Goal: Transaction & Acquisition: Purchase product/service

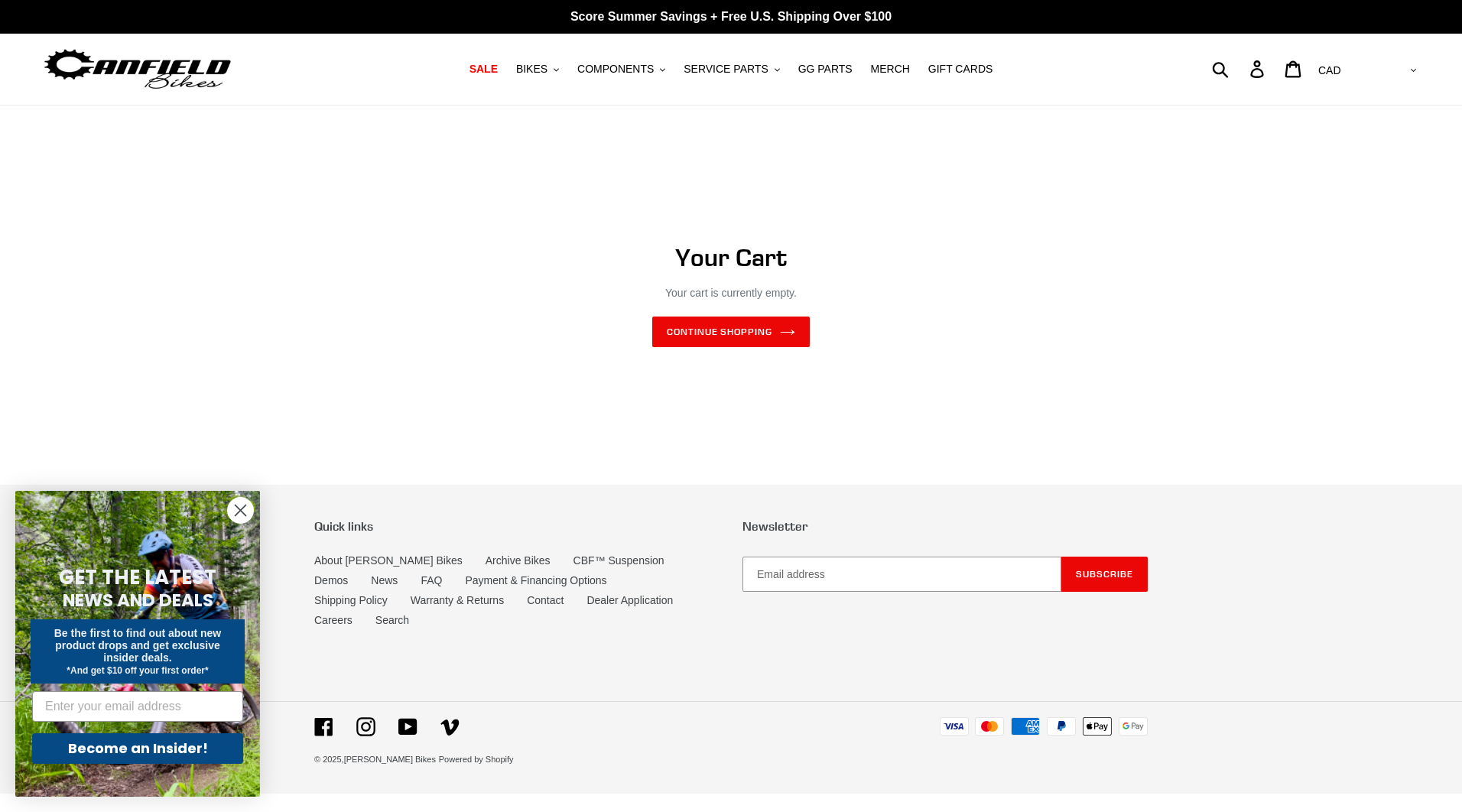
click at [242, 518] on circle "Close dialog" at bounding box center [241, 510] width 26 height 26
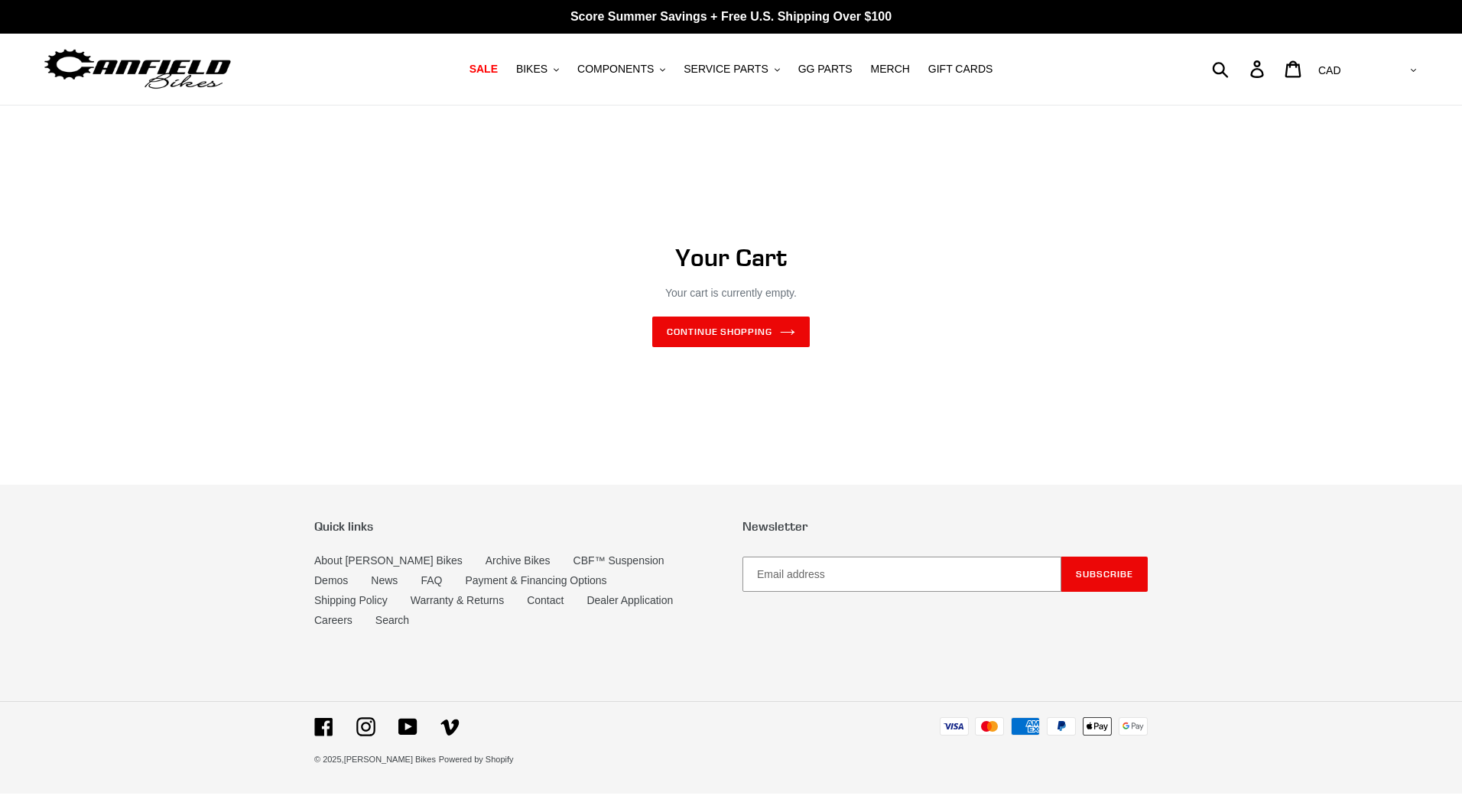
click at [166, 73] on img at bounding box center [137, 69] width 191 height 48
click at [632, 62] on span "COMPONENTS" at bounding box center [615, 69] width 77 height 13
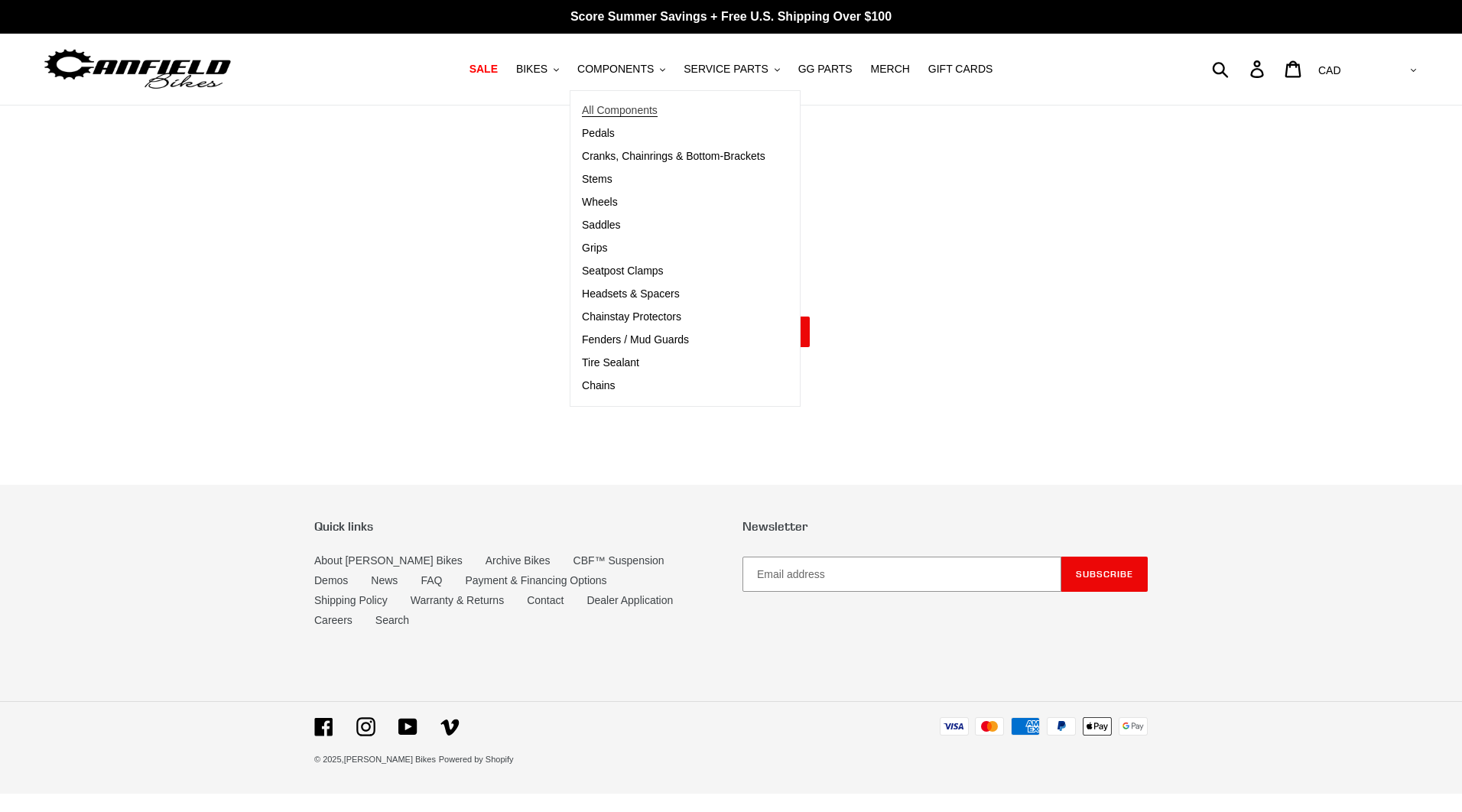
click at [634, 114] on span "All Components" at bounding box center [620, 111] width 76 height 13
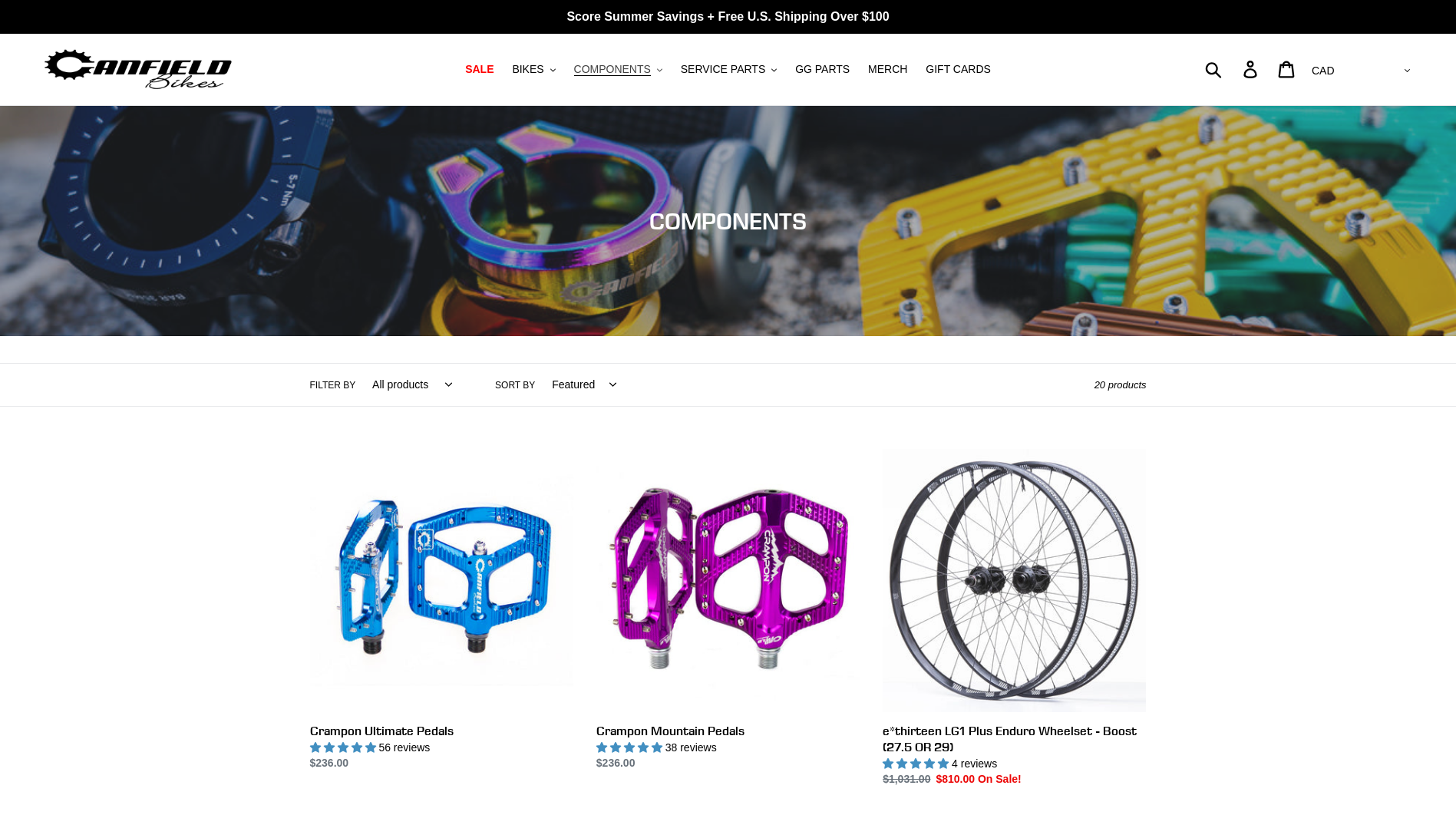
click at [645, 67] on span "COMPONENTS" at bounding box center [612, 69] width 77 height 13
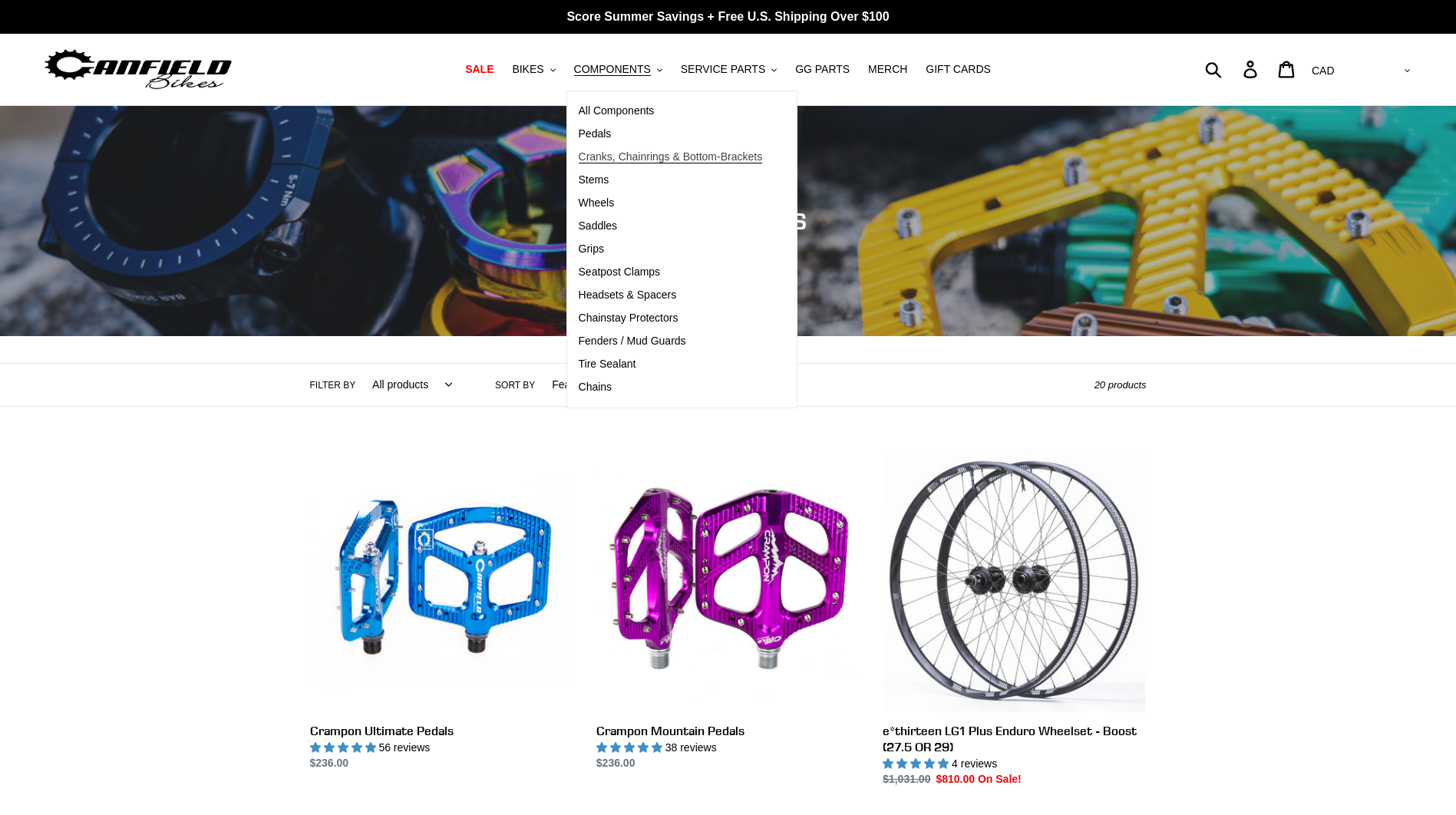
click at [643, 159] on span "Cranks, Chainrings & Bottom-Brackets" at bounding box center [671, 157] width 184 height 13
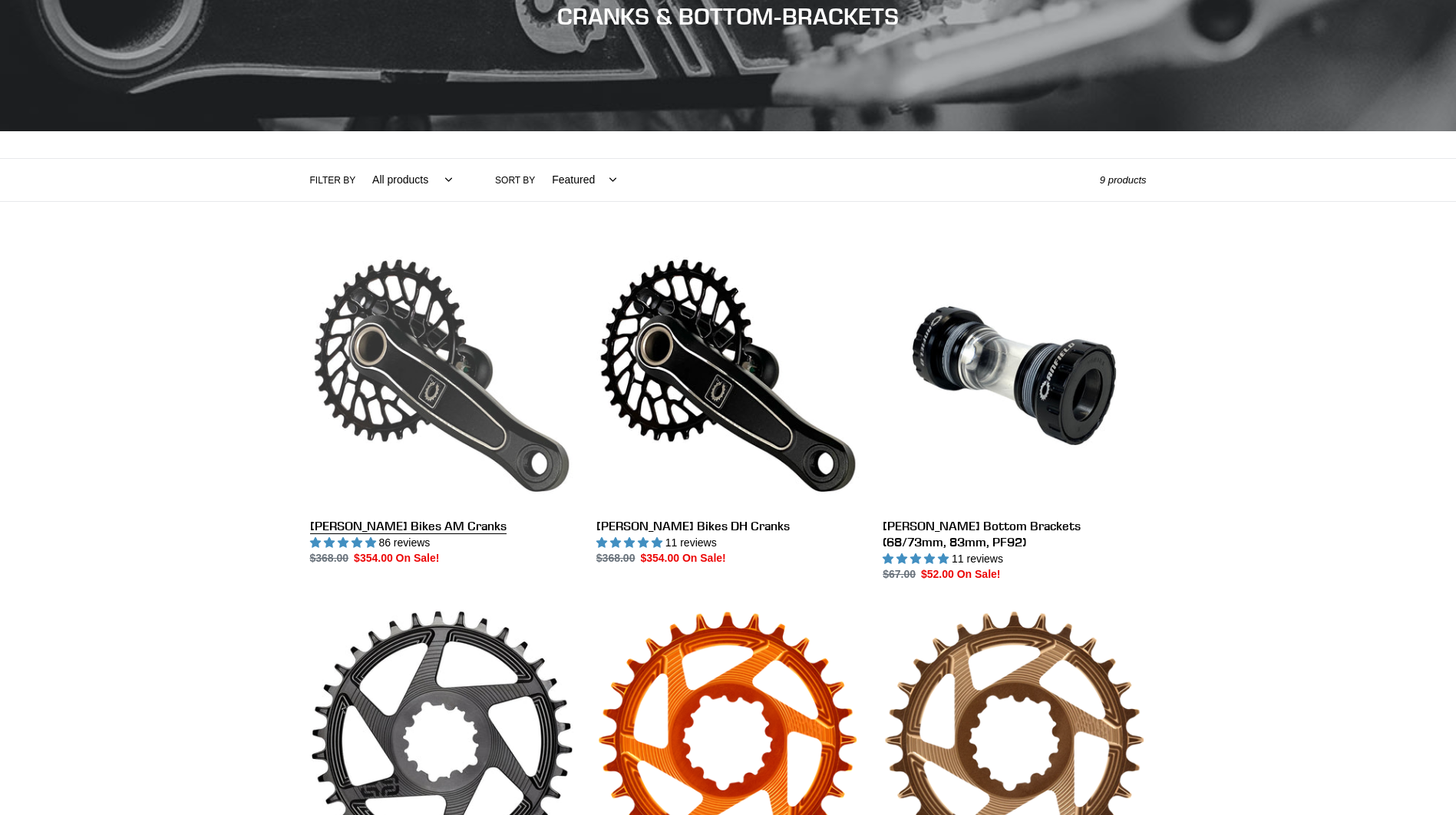
click at [429, 328] on link "[PERSON_NAME] Bikes AM Cranks" at bounding box center [441, 406] width 263 height 323
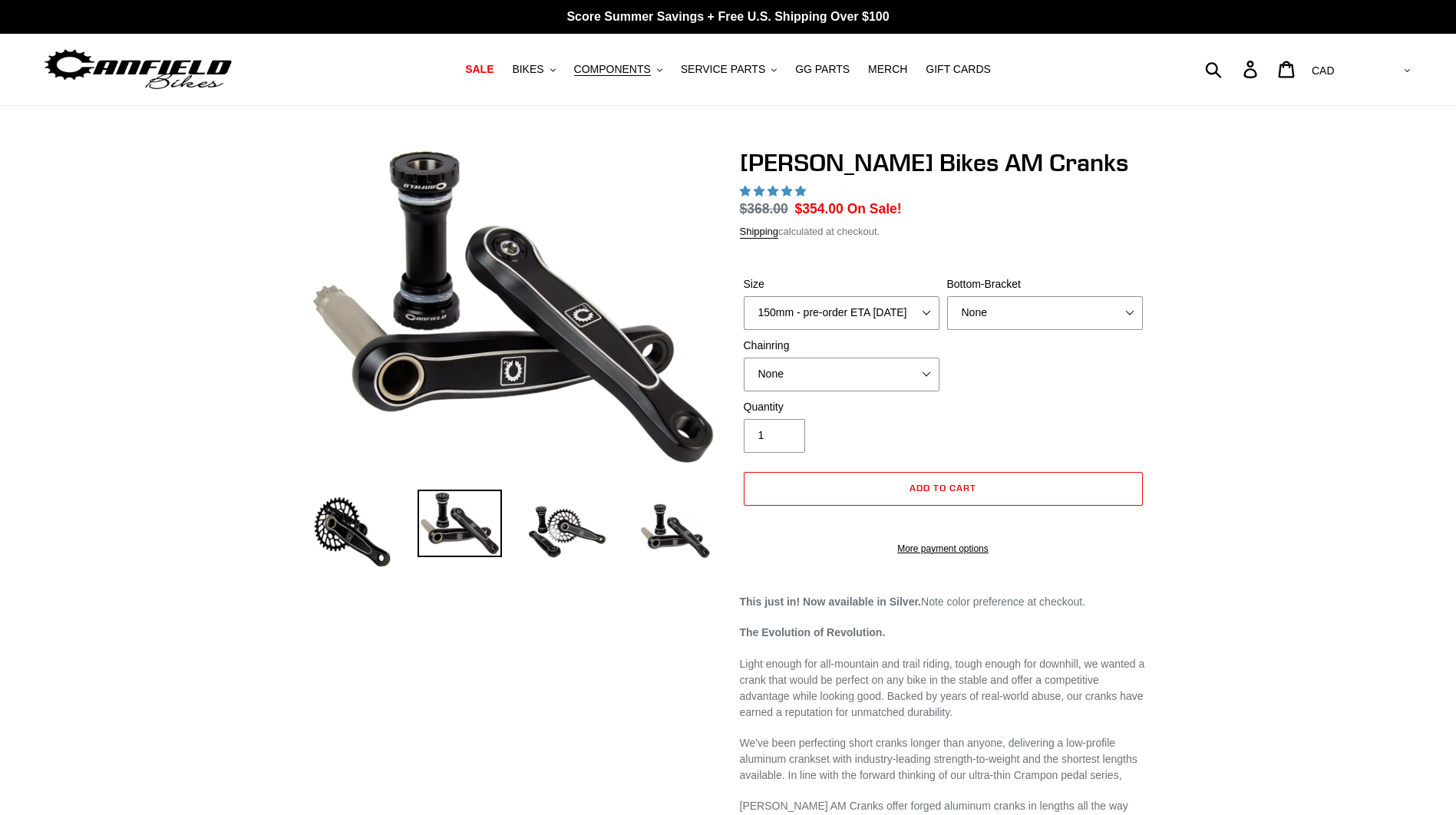
select select "highest-rating"
click at [923, 313] on select "150mm - pre-order ETA 9/30/25 155mm - pre-order ETA 9/30/25 160mm - pre-order E…" at bounding box center [841, 313] width 196 height 34
select select "160mm - pre-order ETA [DATE]"
click at [743, 296] on select "150mm - pre-order ETA 9/30/25 155mm - pre-order ETA 9/30/25 160mm - pre-order E…" at bounding box center [841, 313] width 196 height 34
click at [1086, 373] on div "Size 150mm - pre-order ETA 9/30/25 155mm - pre-order ETA 9/30/25 160mm - pre-or…" at bounding box center [943, 337] width 407 height 123
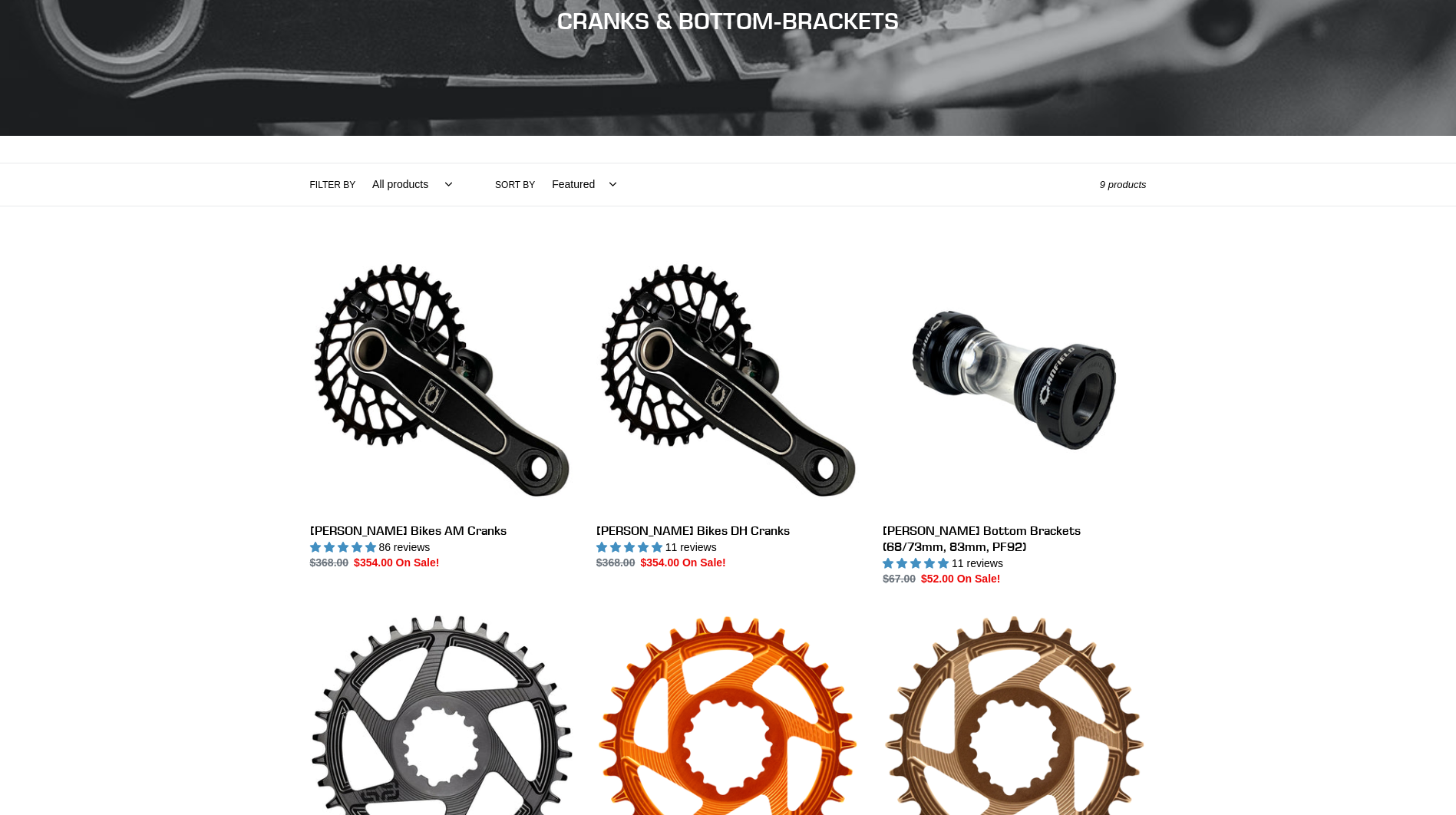
scroll to position [102, 0]
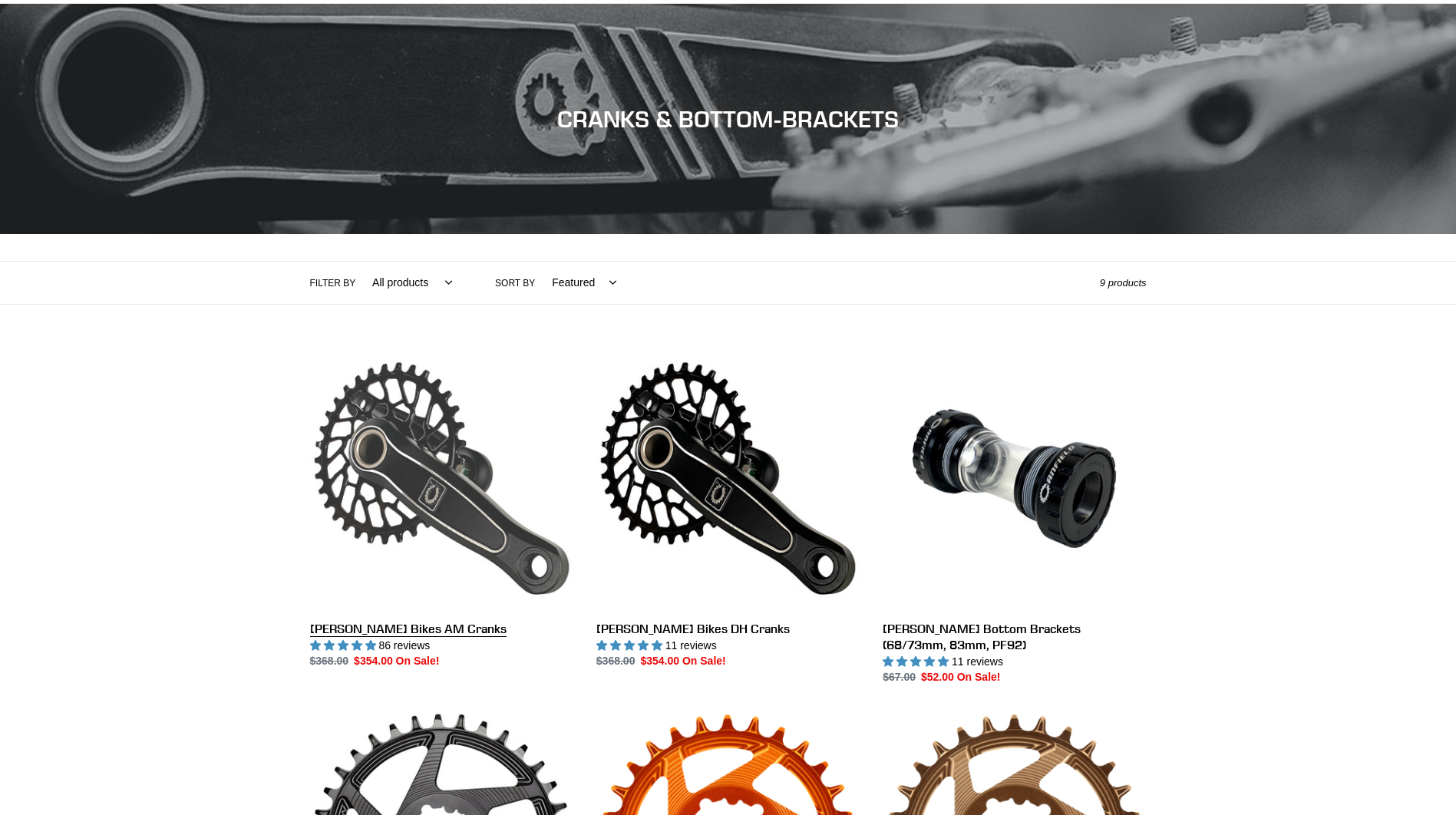
click at [448, 475] on link "[PERSON_NAME] Bikes AM Cranks" at bounding box center [441, 508] width 263 height 323
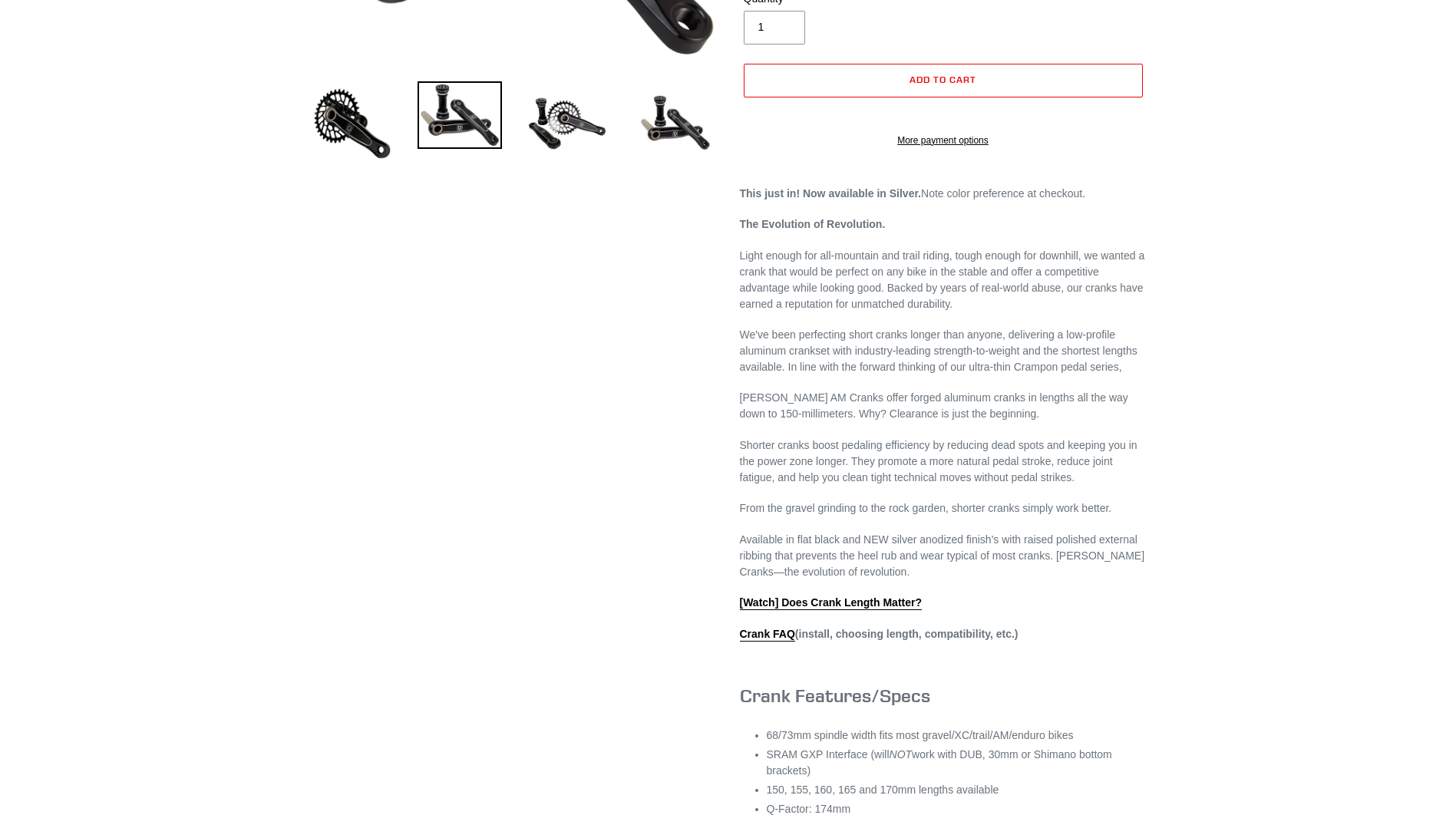
select select "highest-rating"
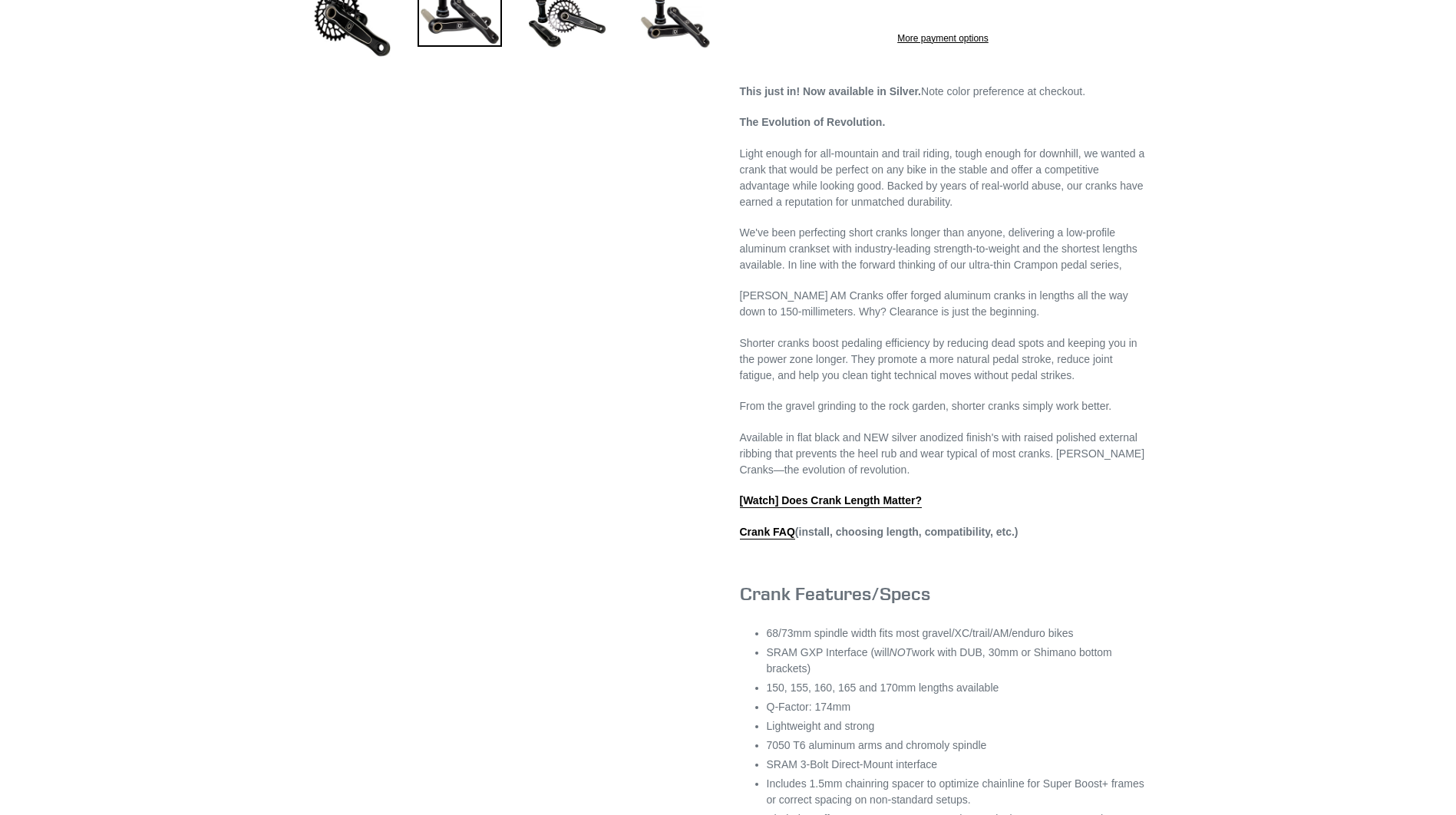
scroll to position [512, 0]
click at [823, 694] on li "150, 155, 160, 165 and 170mm lengths available" at bounding box center [957, 686] width 380 height 16
drag, startPoint x: 823, startPoint y: 706, endPoint x: 906, endPoint y: 730, distance: 86.4
click at [906, 713] on li "Q-Factor: 174mm" at bounding box center [957, 705] width 380 height 16
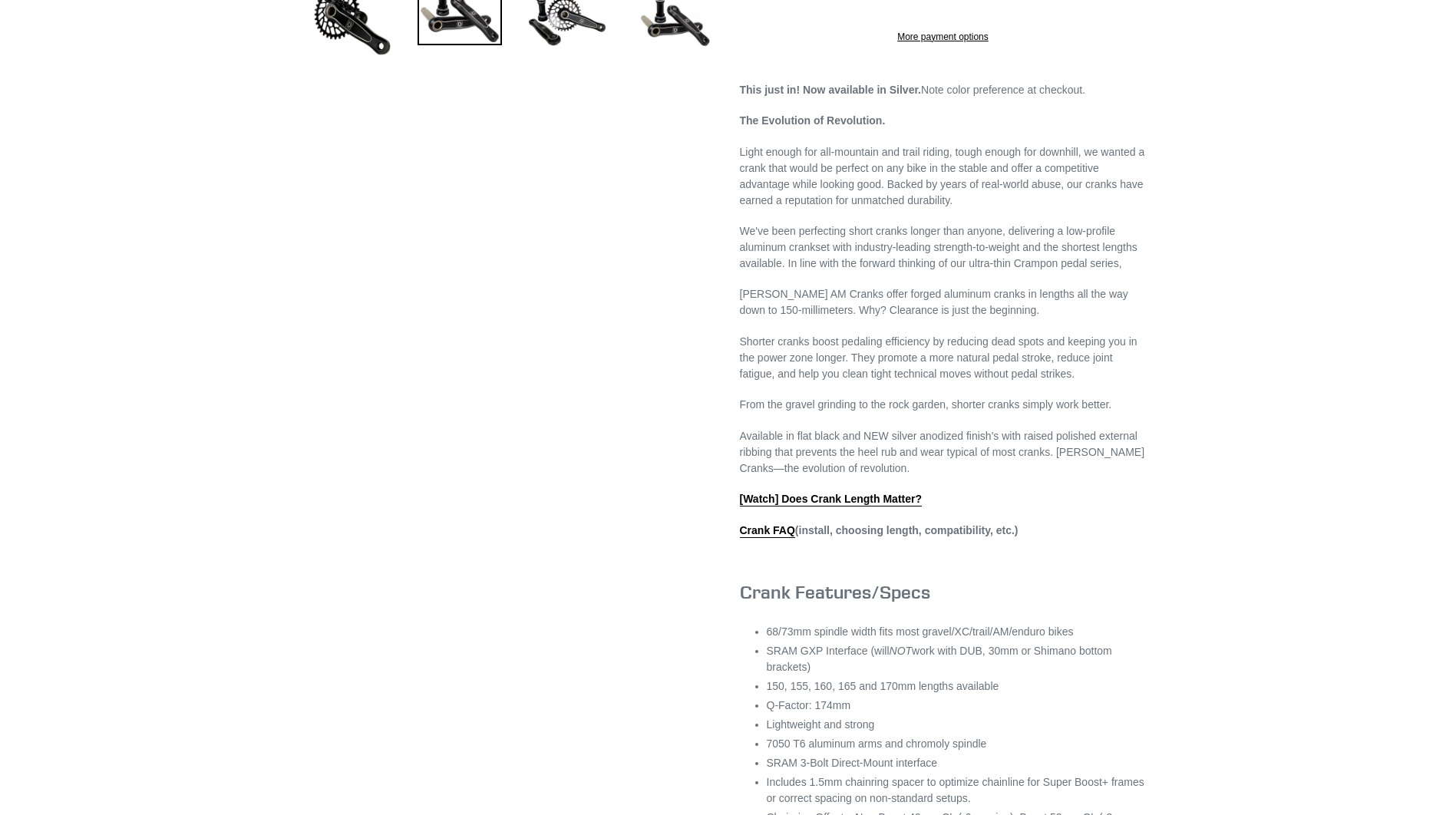
click at [843, 694] on li "150, 155, 160, 165 and 170mm lengths available" at bounding box center [957, 686] width 380 height 16
drag, startPoint x: 843, startPoint y: 706, endPoint x: 927, endPoint y: 731, distance: 87.6
click at [927, 731] on ul "68/73mm spindle width fits most gravel/XC/trail/AM/enduro bikes SRAM GXP Interf…" at bounding box center [957, 784] width 380 height 321
click at [841, 694] on li "150, 155, 160, 165 and 170mm lengths available" at bounding box center [957, 686] width 380 height 16
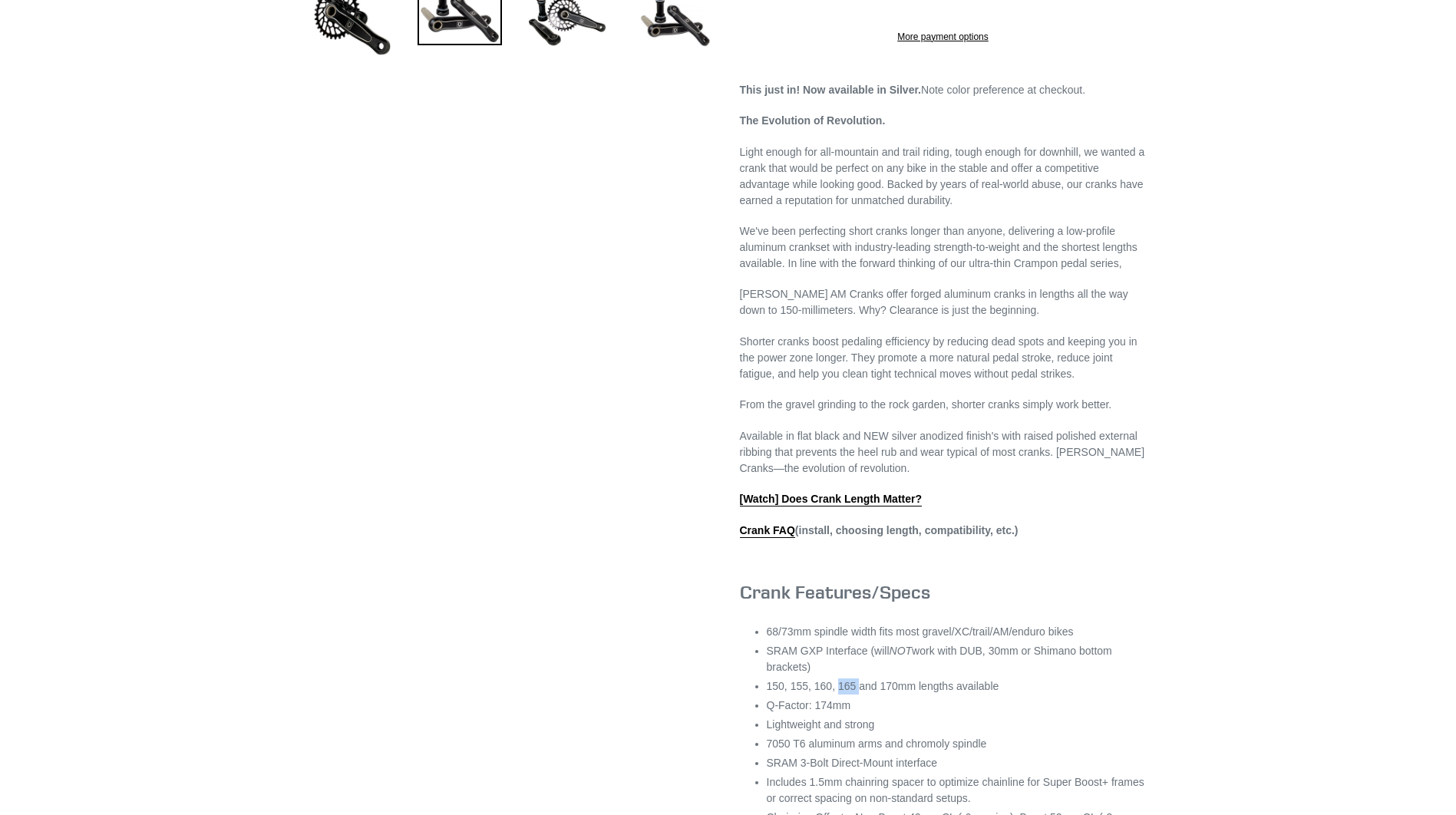
click at [841, 694] on li "150, 155, 160, 165 and 170mm lengths available" at bounding box center [957, 686] width 380 height 16
drag, startPoint x: 841, startPoint y: 705, endPoint x: 857, endPoint y: 717, distance: 20.0
click at [857, 713] on li "Q-Factor: 174mm" at bounding box center [957, 705] width 380 height 16
drag, startPoint x: 827, startPoint y: 704, endPoint x: 812, endPoint y: 706, distance: 15.1
click at [812, 694] on li "150, 155, 160, 165 and 170mm lengths available" at bounding box center [957, 686] width 380 height 16
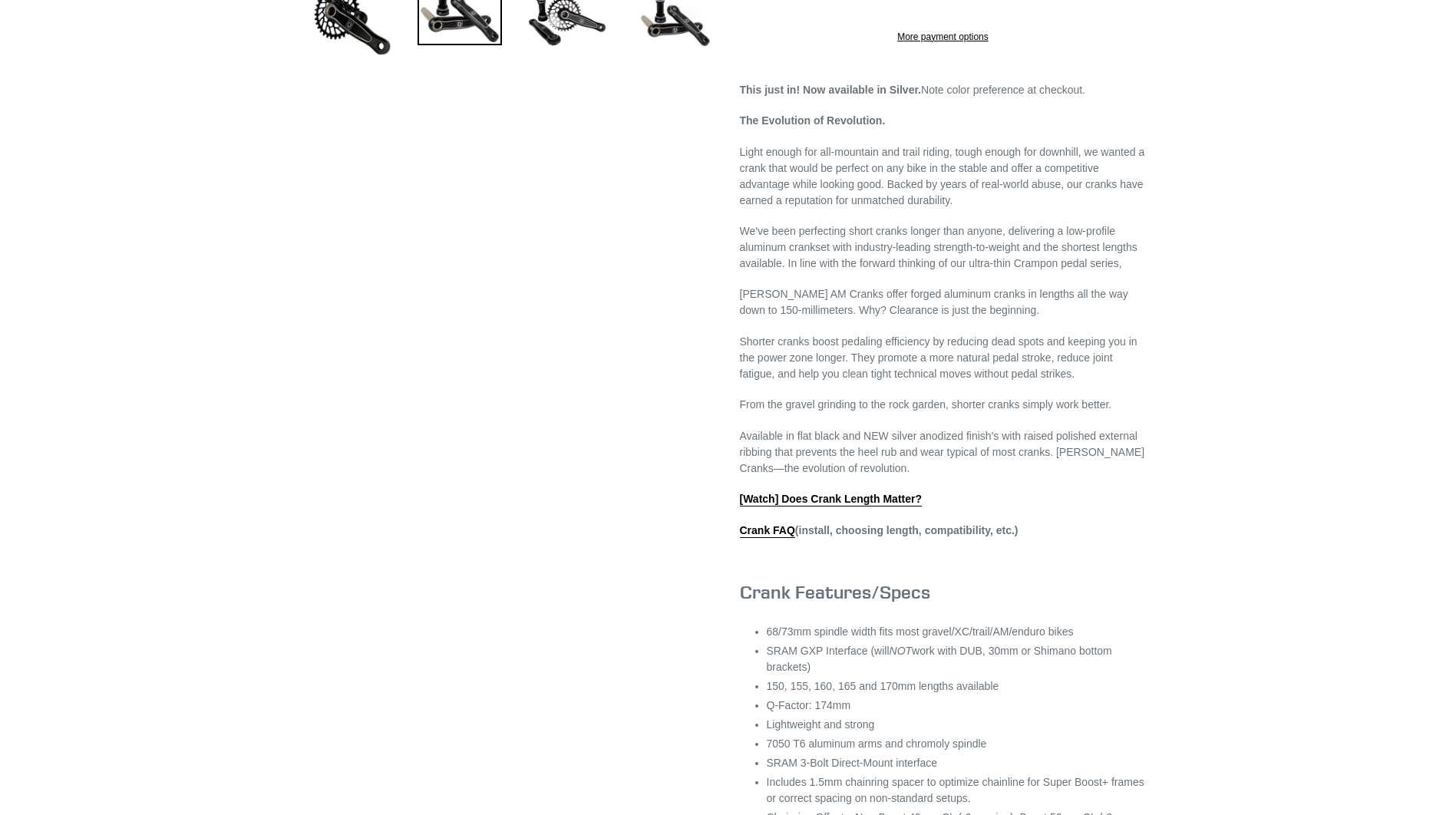
drag, startPoint x: 812, startPoint y: 706, endPoint x: 834, endPoint y: 707, distance: 22.0
click at [834, 694] on li "150, 155, 160, 165 and 170mm lengths available" at bounding box center [957, 686] width 380 height 16
drag, startPoint x: 834, startPoint y: 707, endPoint x: 848, endPoint y: 703, distance: 14.6
click at [848, 694] on li "150, 155, 160, 165 and 170mm lengths available" at bounding box center [957, 686] width 380 height 16
drag, startPoint x: 848, startPoint y: 703, endPoint x: 847, endPoint y: 715, distance: 12.0
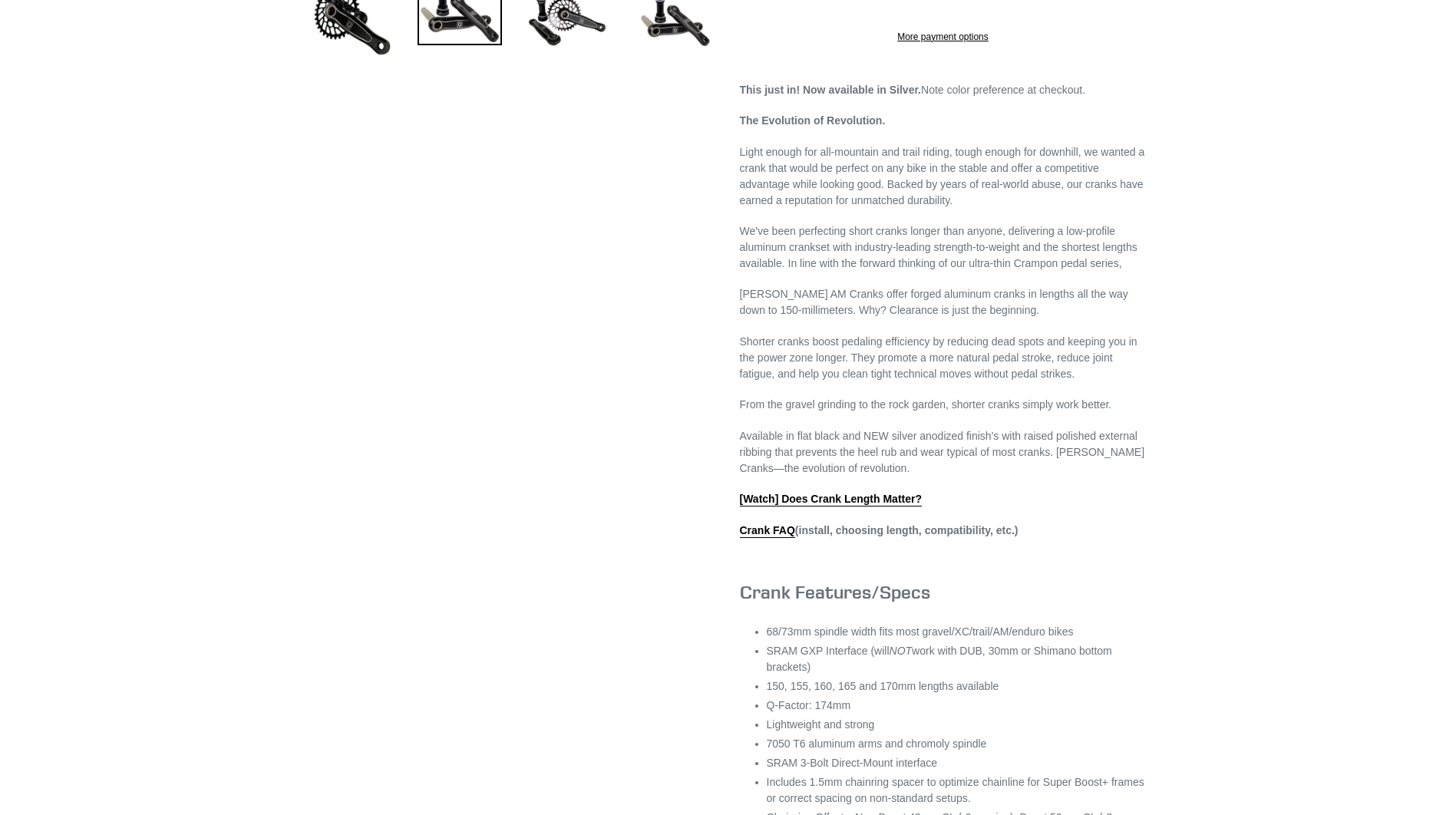
click at [847, 713] on li "Q-Factor: 174mm" at bounding box center [957, 705] width 380 height 16
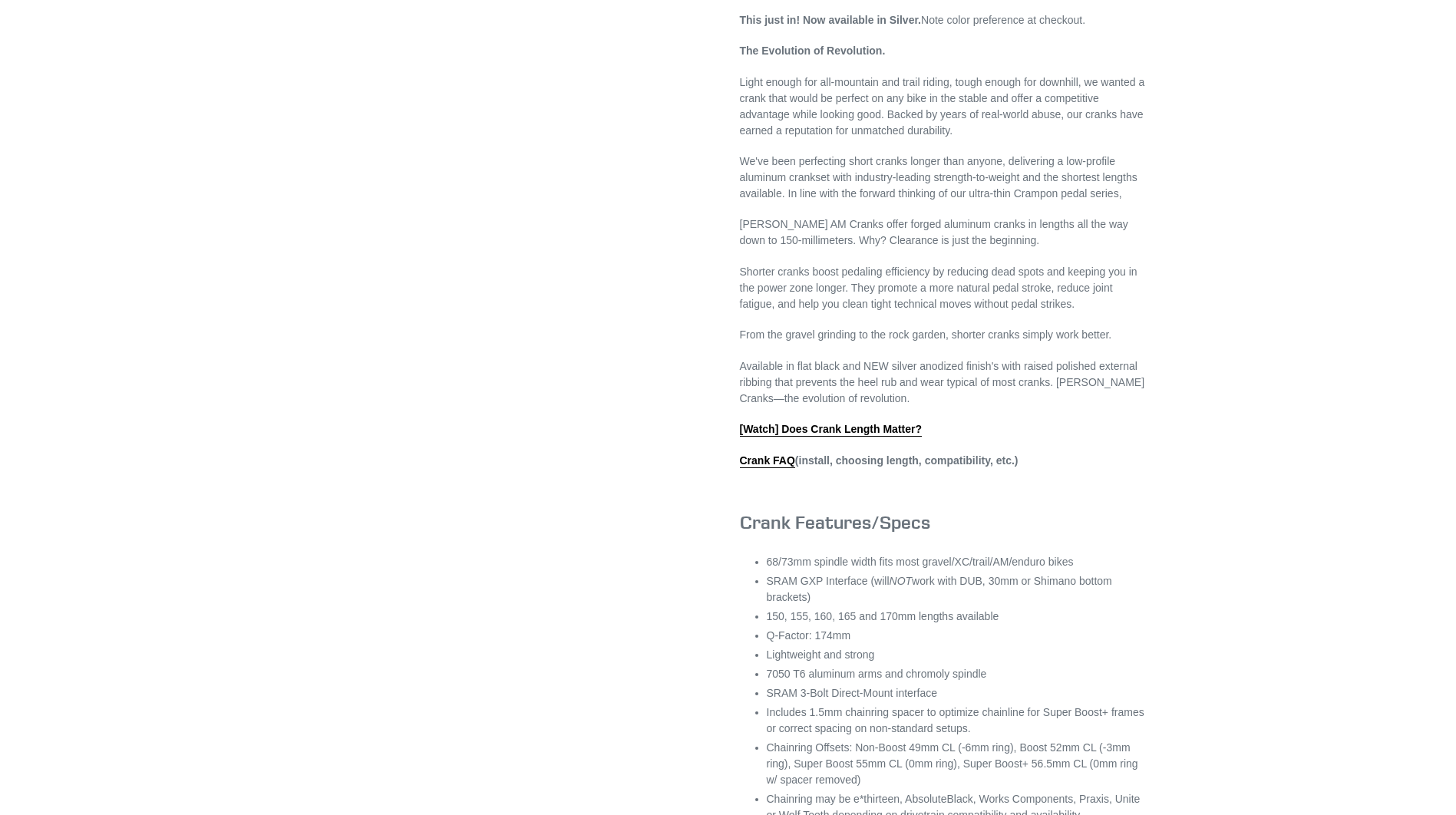
scroll to position [614, 0]
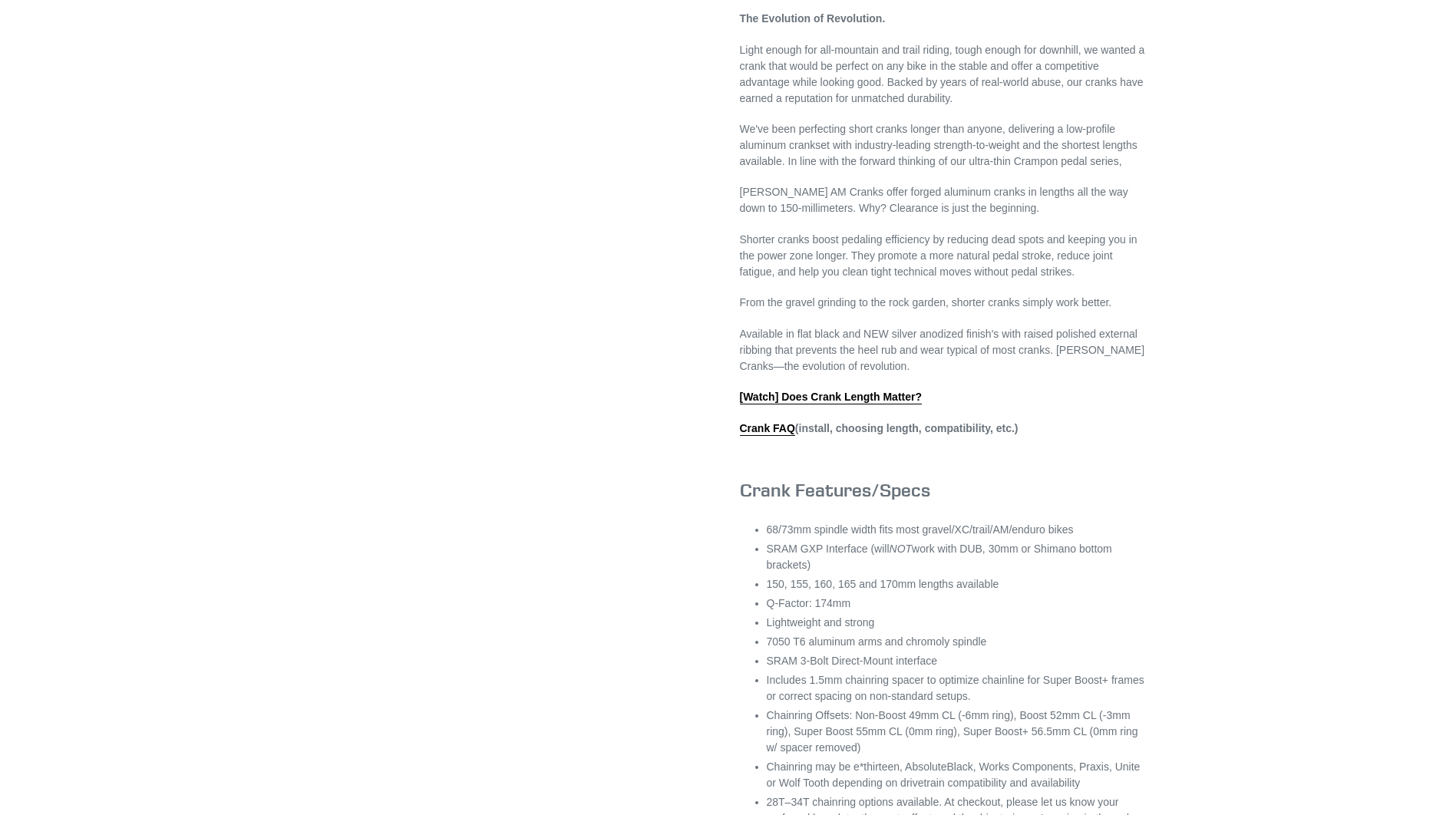
click at [822, 592] on li "150, 155, 160, 165 and 170mm lengths available" at bounding box center [957, 583] width 380 height 16
click at [816, 592] on li "150, 155, 160, 165 and 170mm lengths available" at bounding box center [957, 583] width 380 height 16
click at [819, 592] on li "150, 155, 160, 165 and 170mm lengths available" at bounding box center [957, 583] width 380 height 16
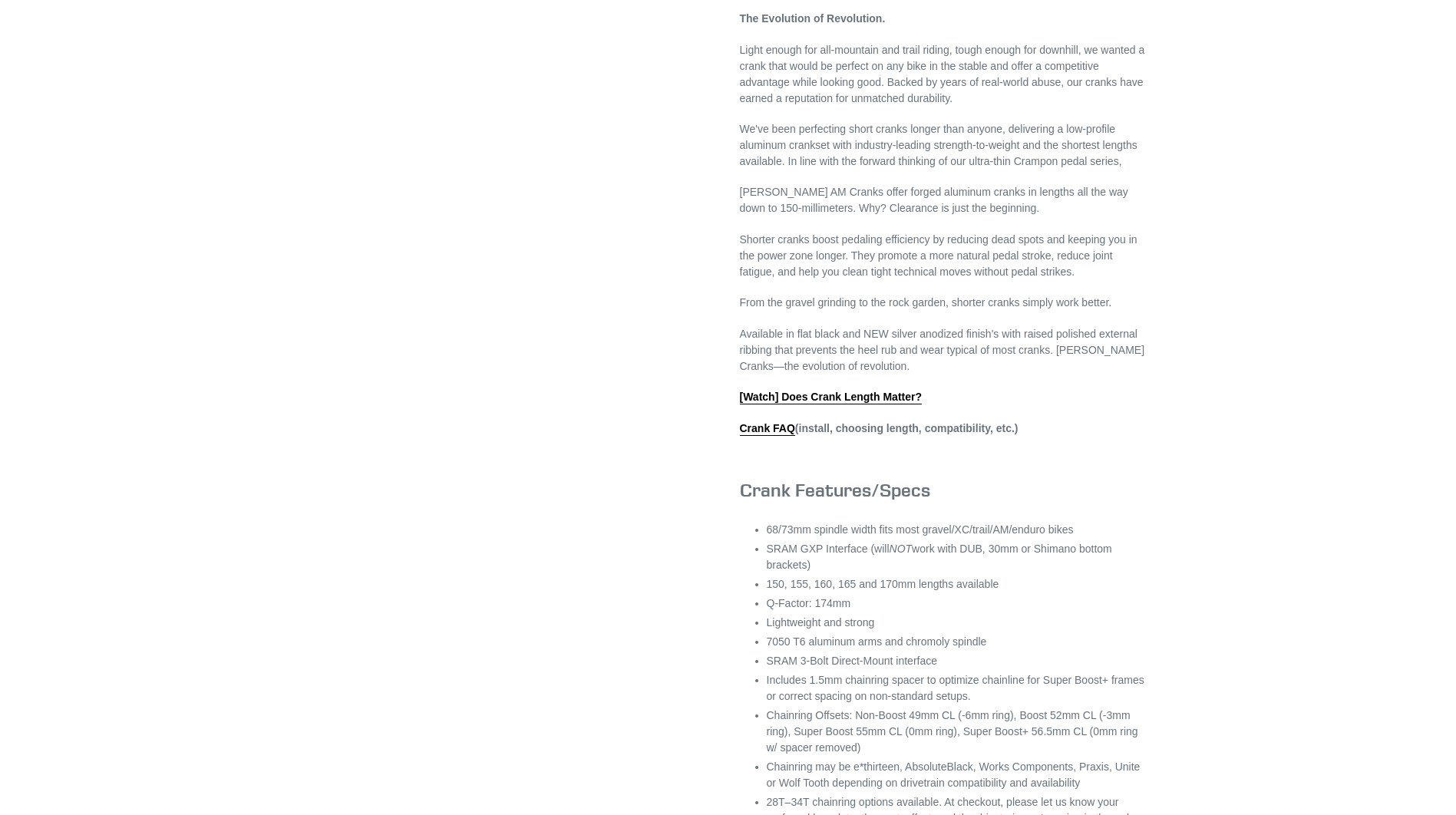
drag, startPoint x: 819, startPoint y: 603, endPoint x: 602, endPoint y: 603, distance: 217.0
click at [603, 603] on div "Previous slide Next slide" at bounding box center [717, 195] width 859 height 1321
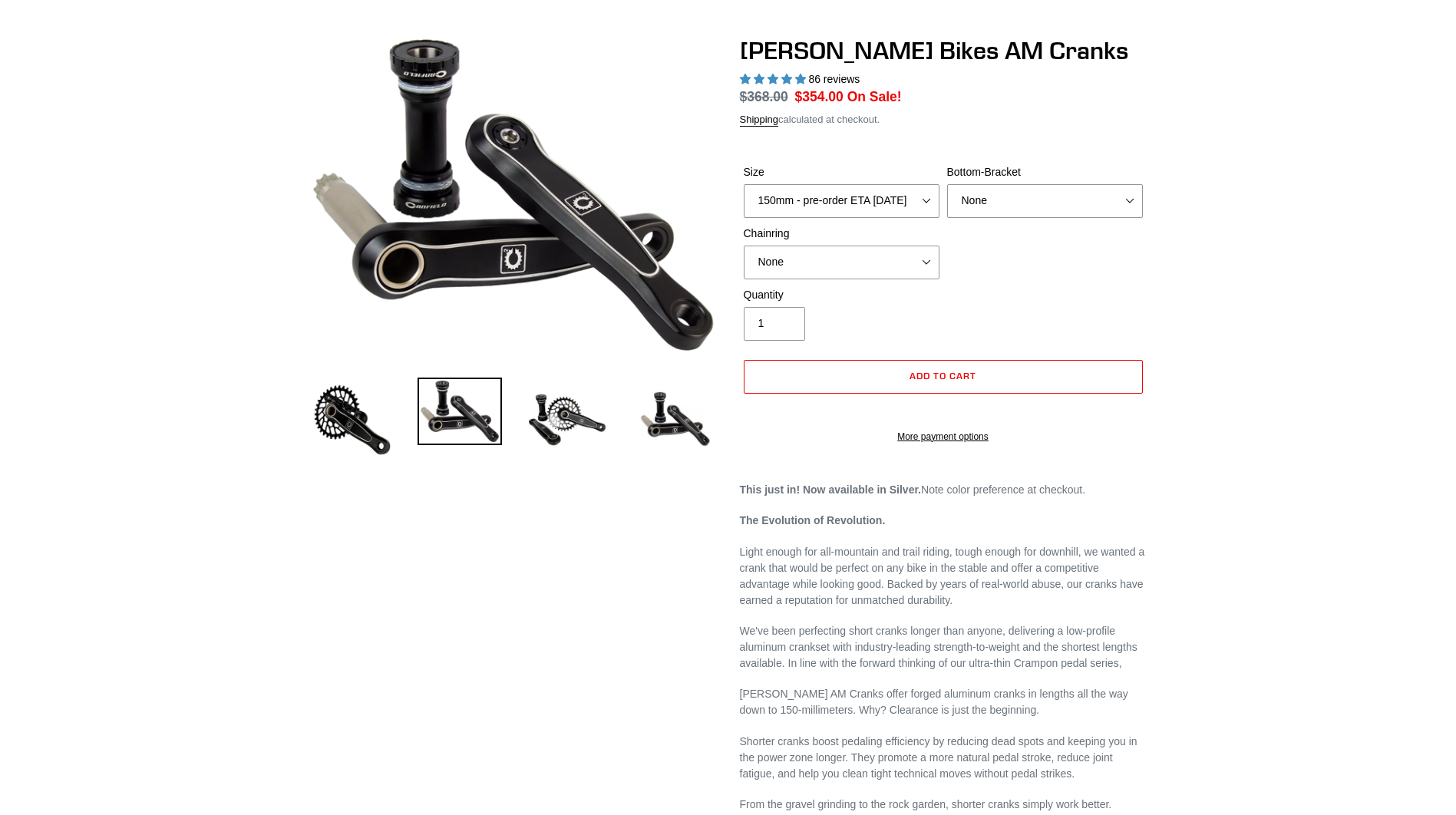
scroll to position [0, 0]
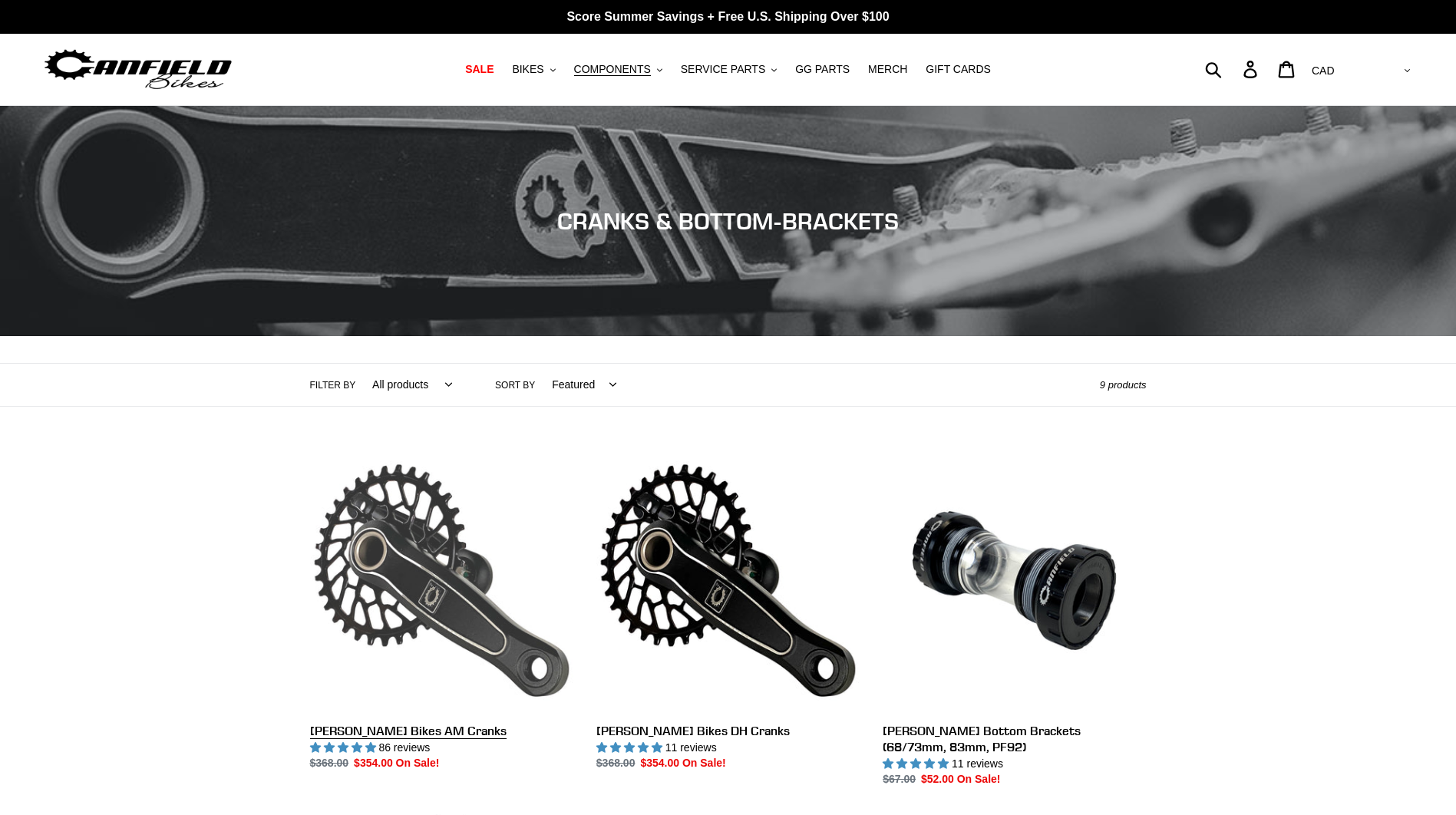
click at [429, 654] on link "[PERSON_NAME] Bikes AM Cranks" at bounding box center [441, 610] width 263 height 323
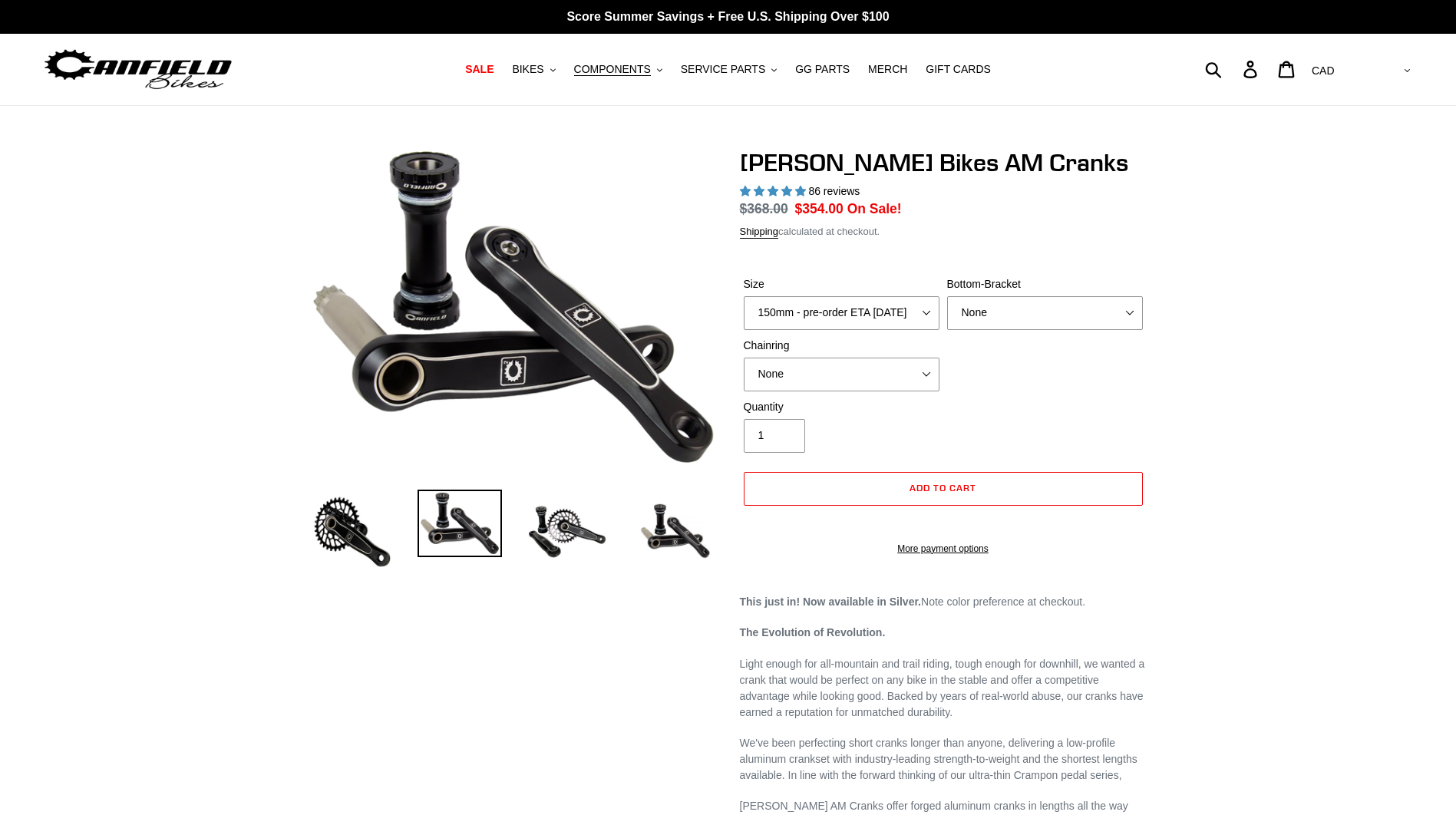
select select "highest-rating"
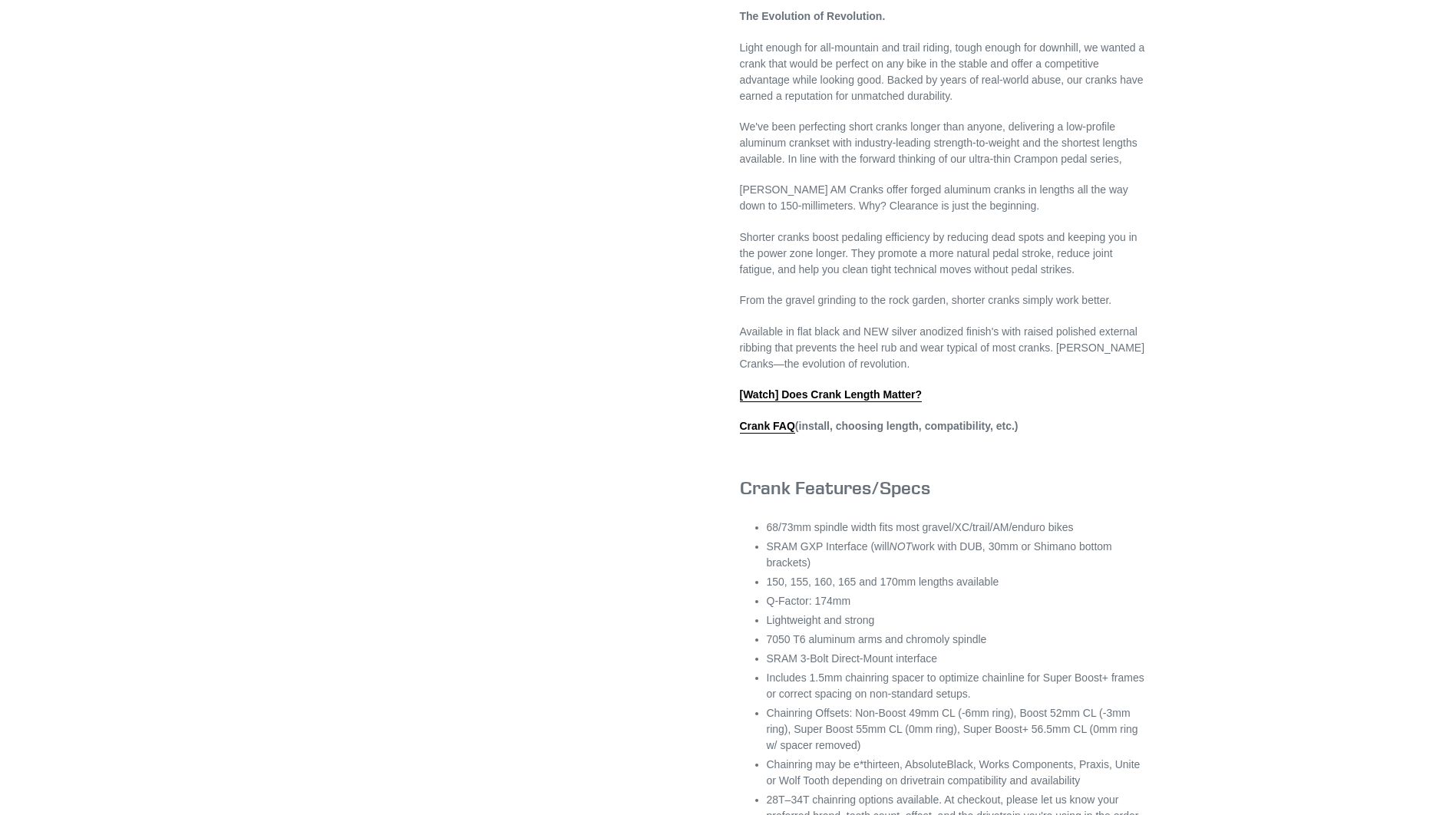
scroll to position [614, 0]
